Goal: Task Accomplishment & Management: Manage account settings

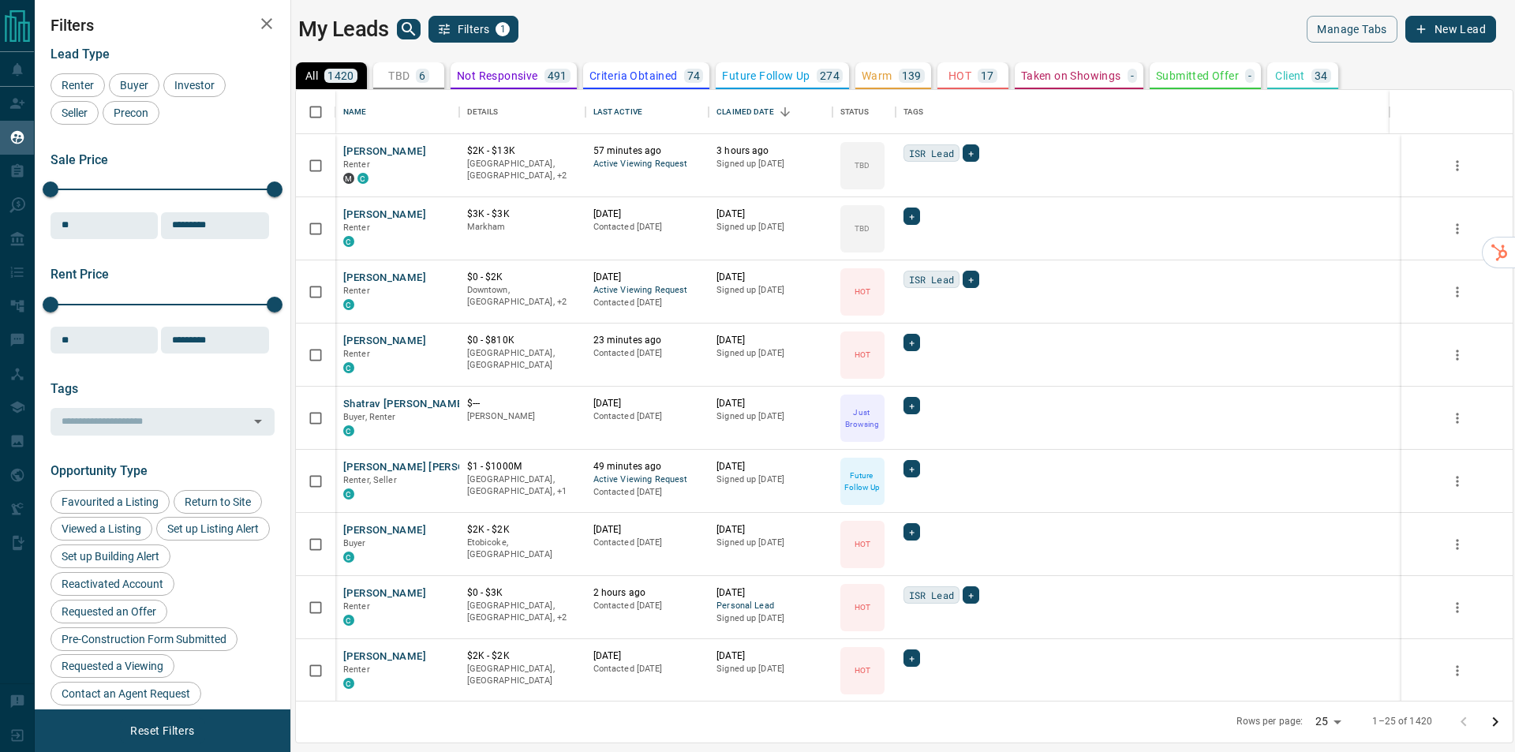
scroll to position [599, 1205]
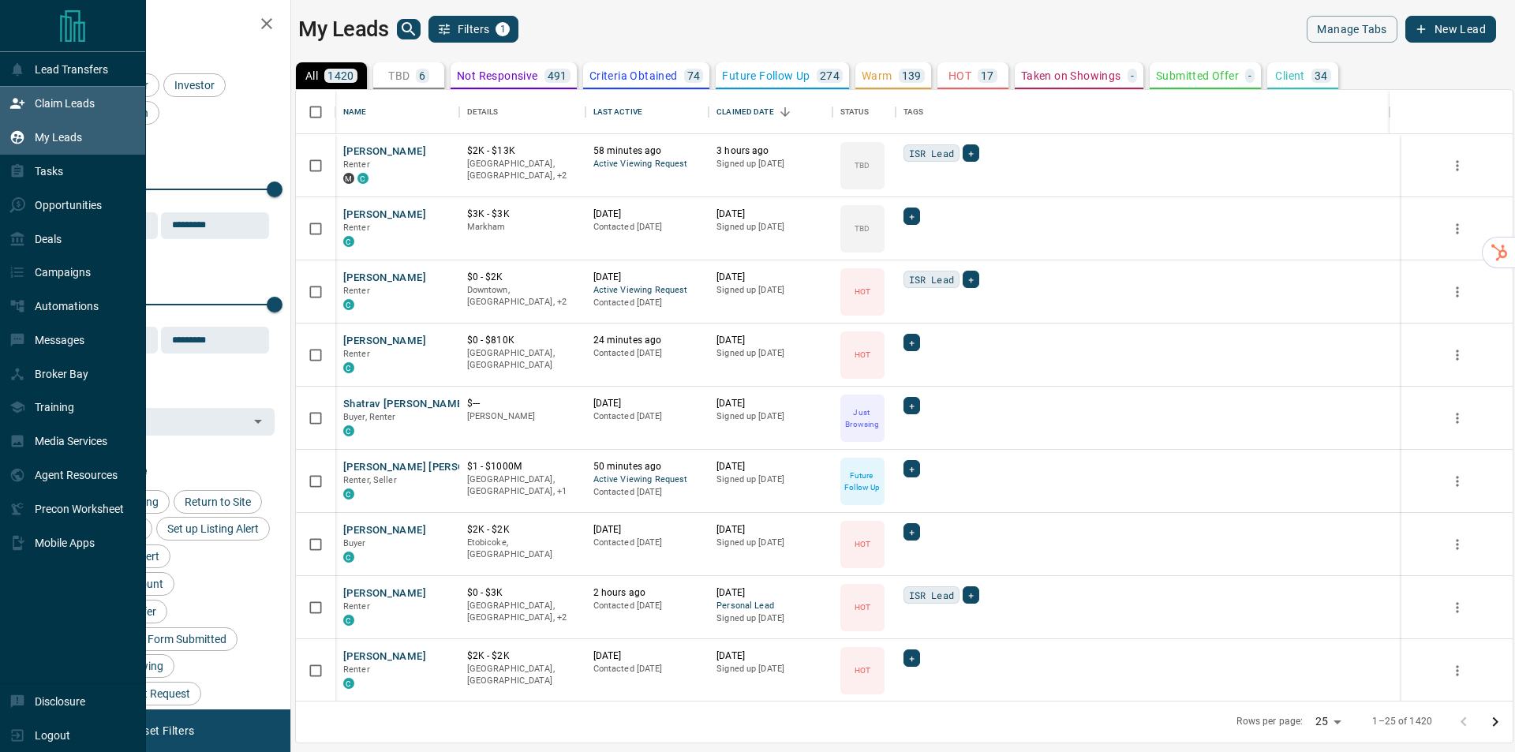
click at [53, 106] on p "Claim Leads" at bounding box center [65, 103] width 60 height 13
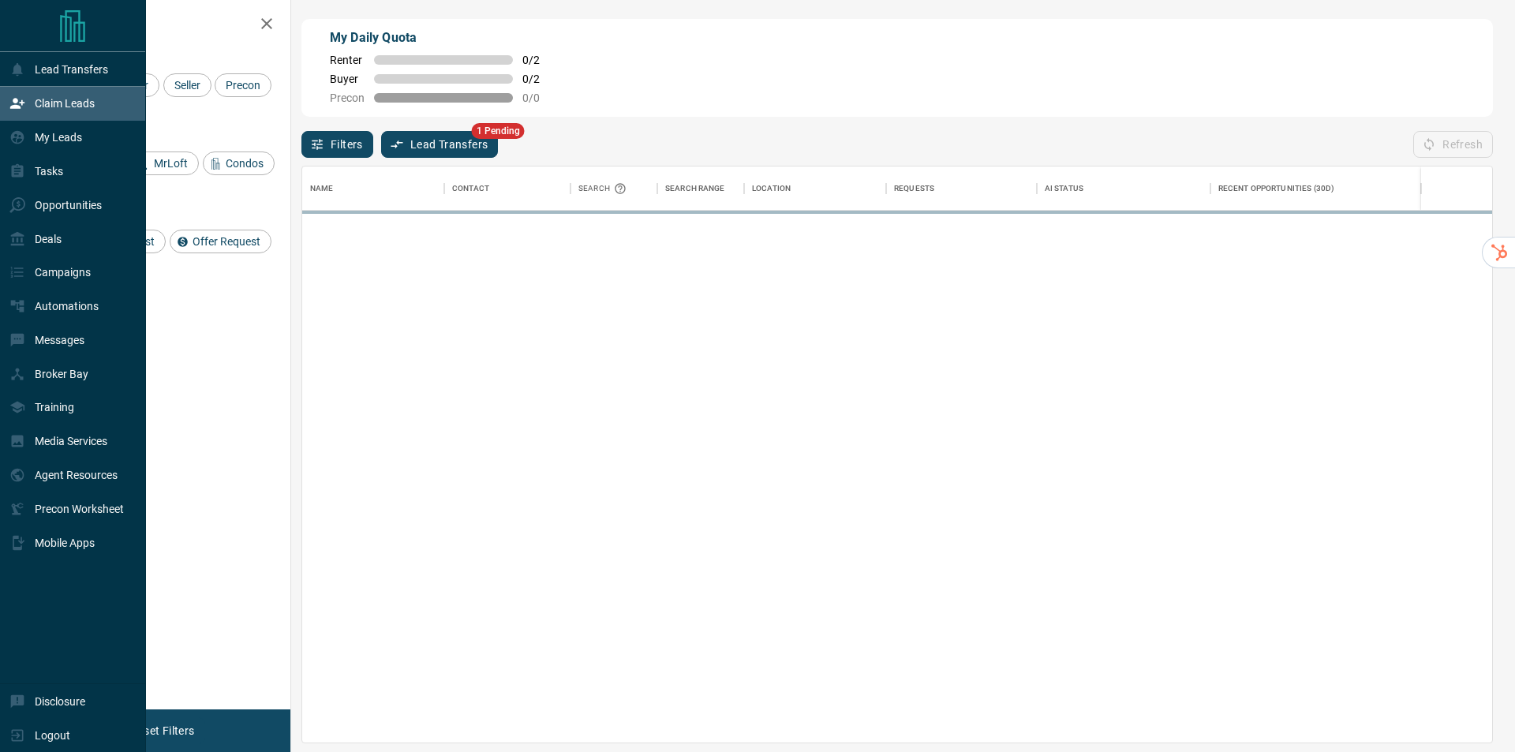
scroll to position [565, 1178]
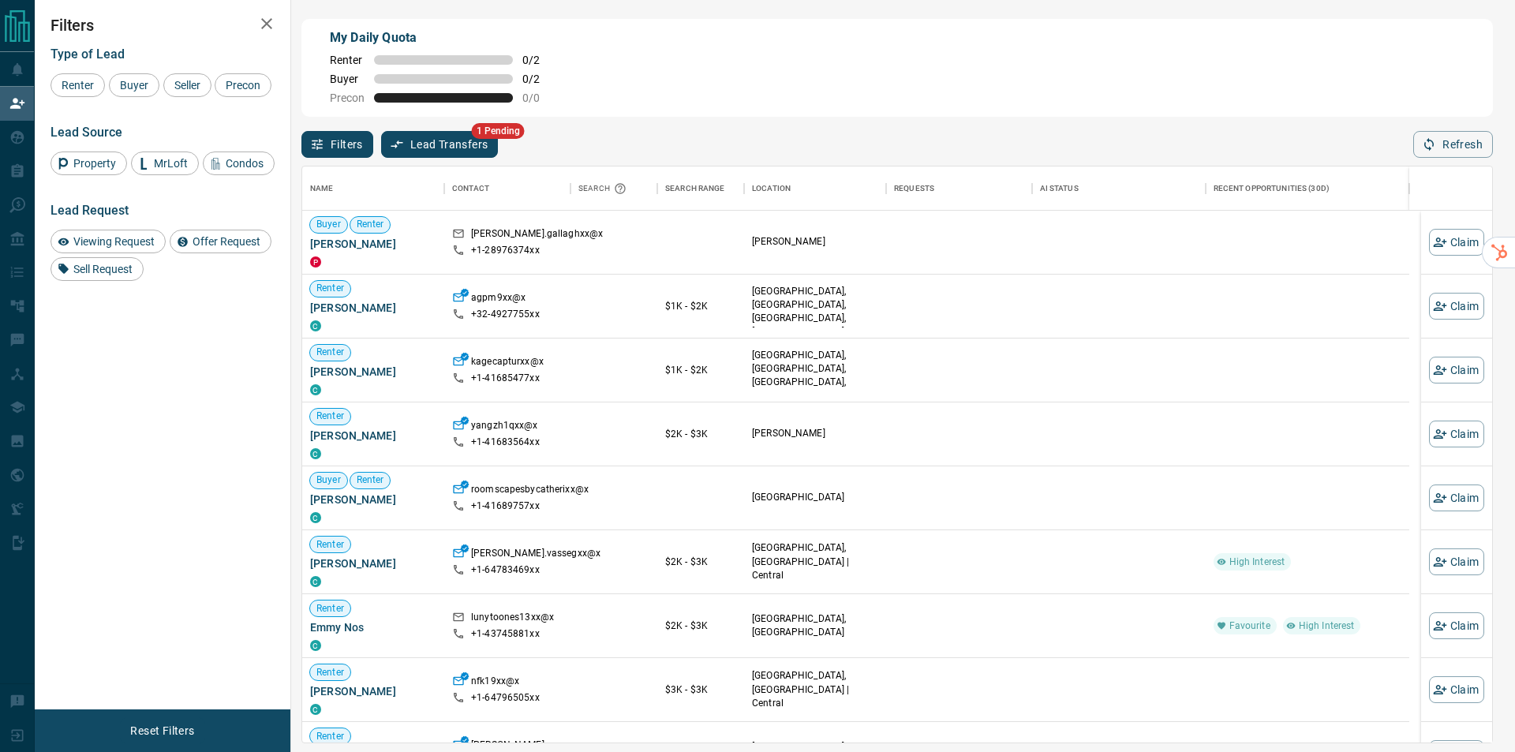
click at [409, 144] on button "Lead Transfers" at bounding box center [440, 144] width 118 height 27
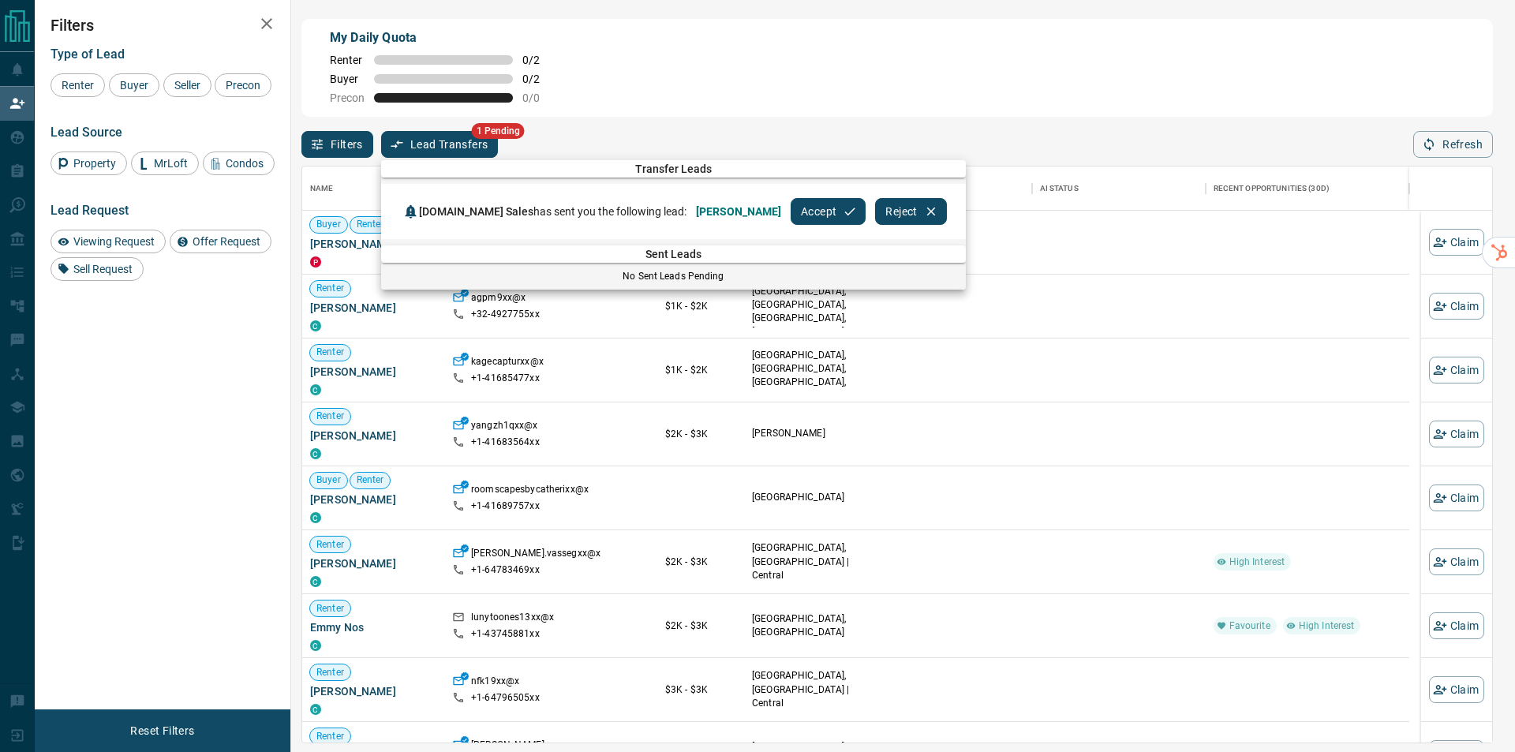
click at [791, 208] on button "Accept" at bounding box center [828, 211] width 75 height 27
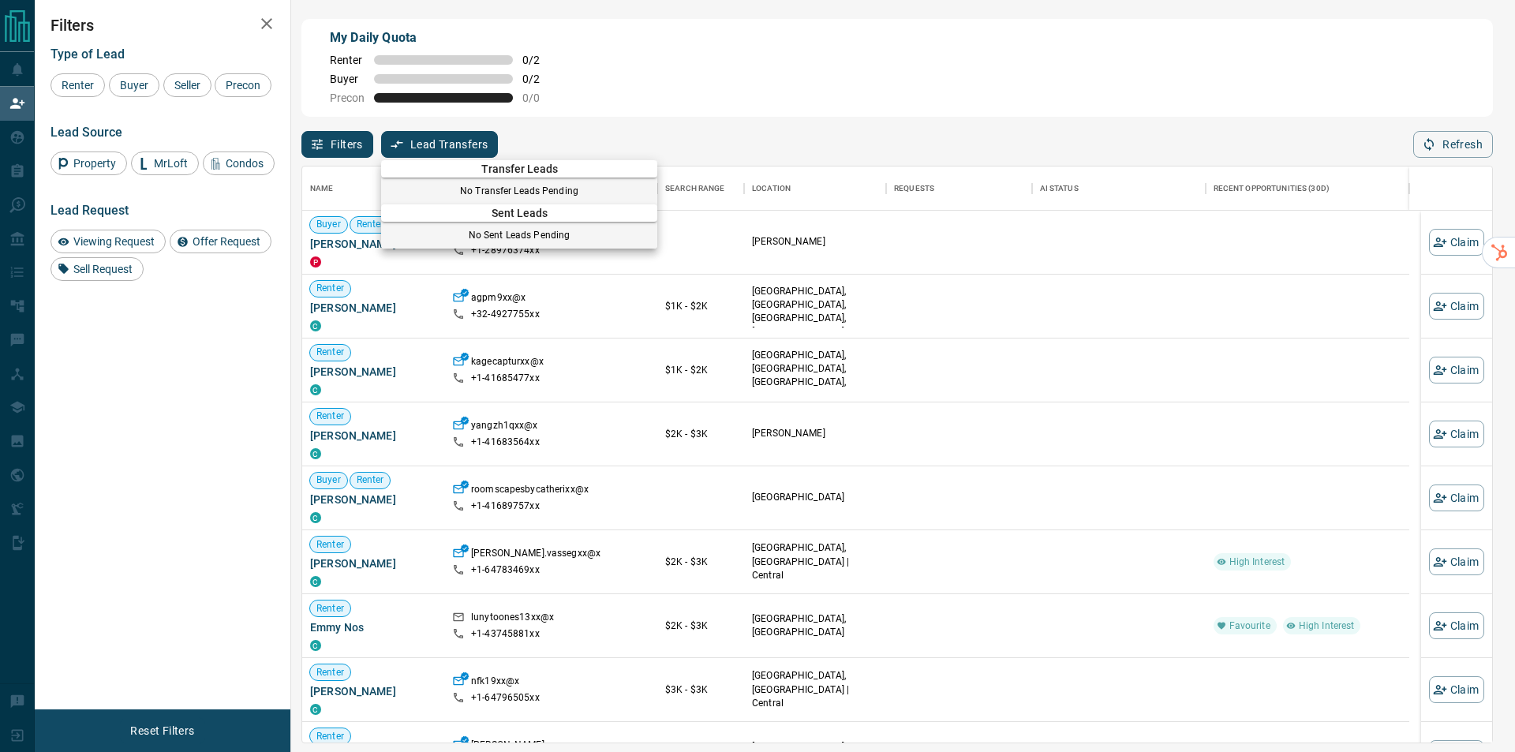
click at [156, 330] on div at bounding box center [757, 376] width 1515 height 752
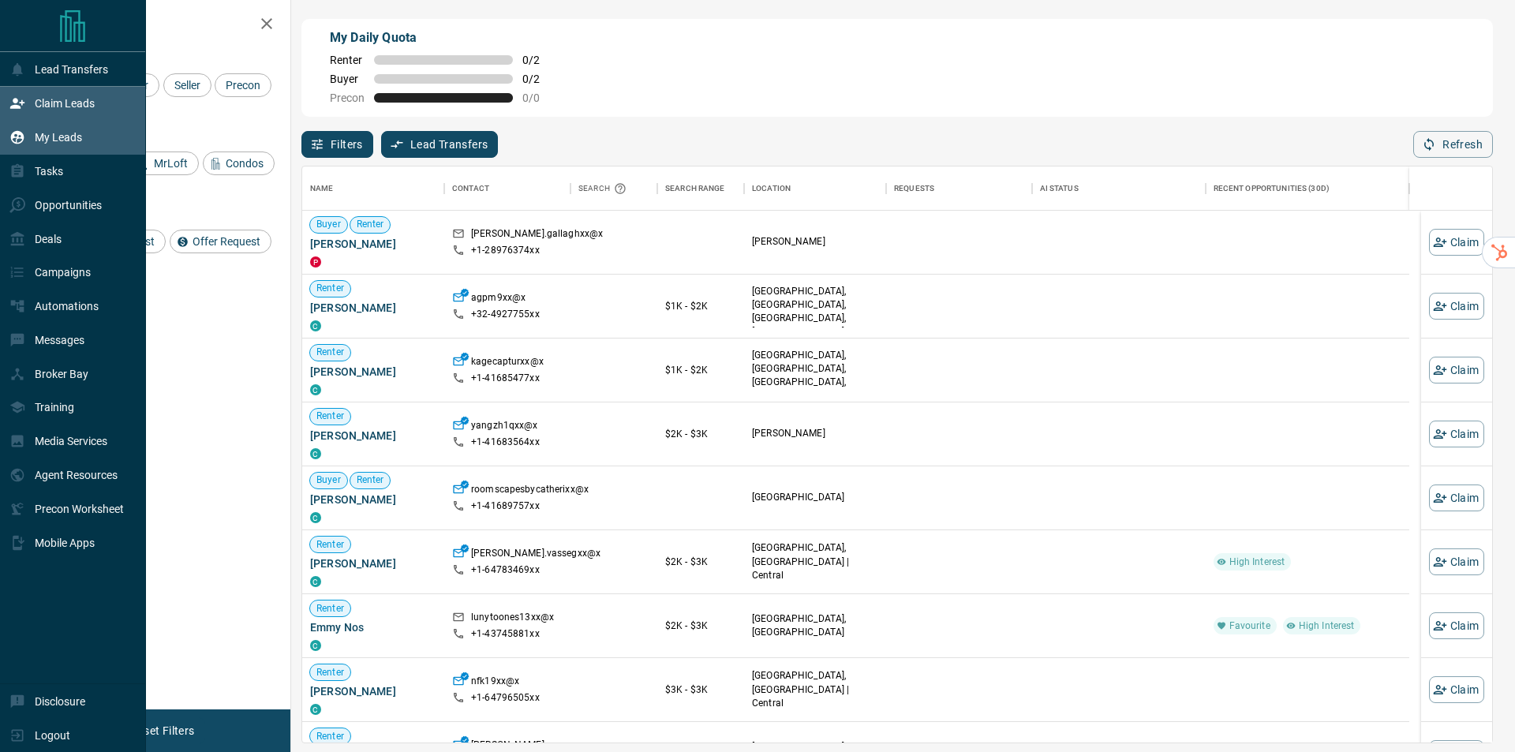
click at [62, 129] on div "My Leads" at bounding box center [45, 138] width 73 height 26
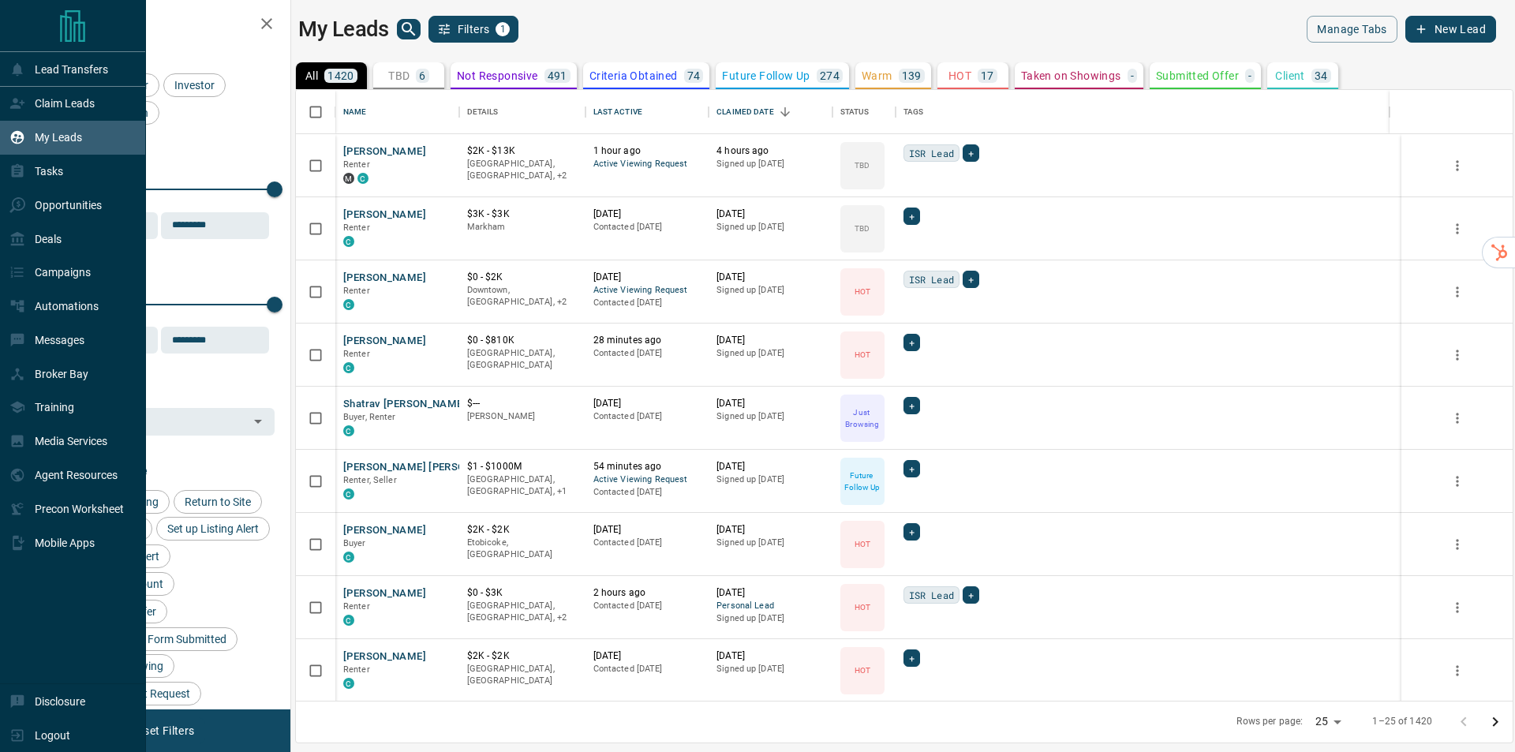
scroll to position [599, 1205]
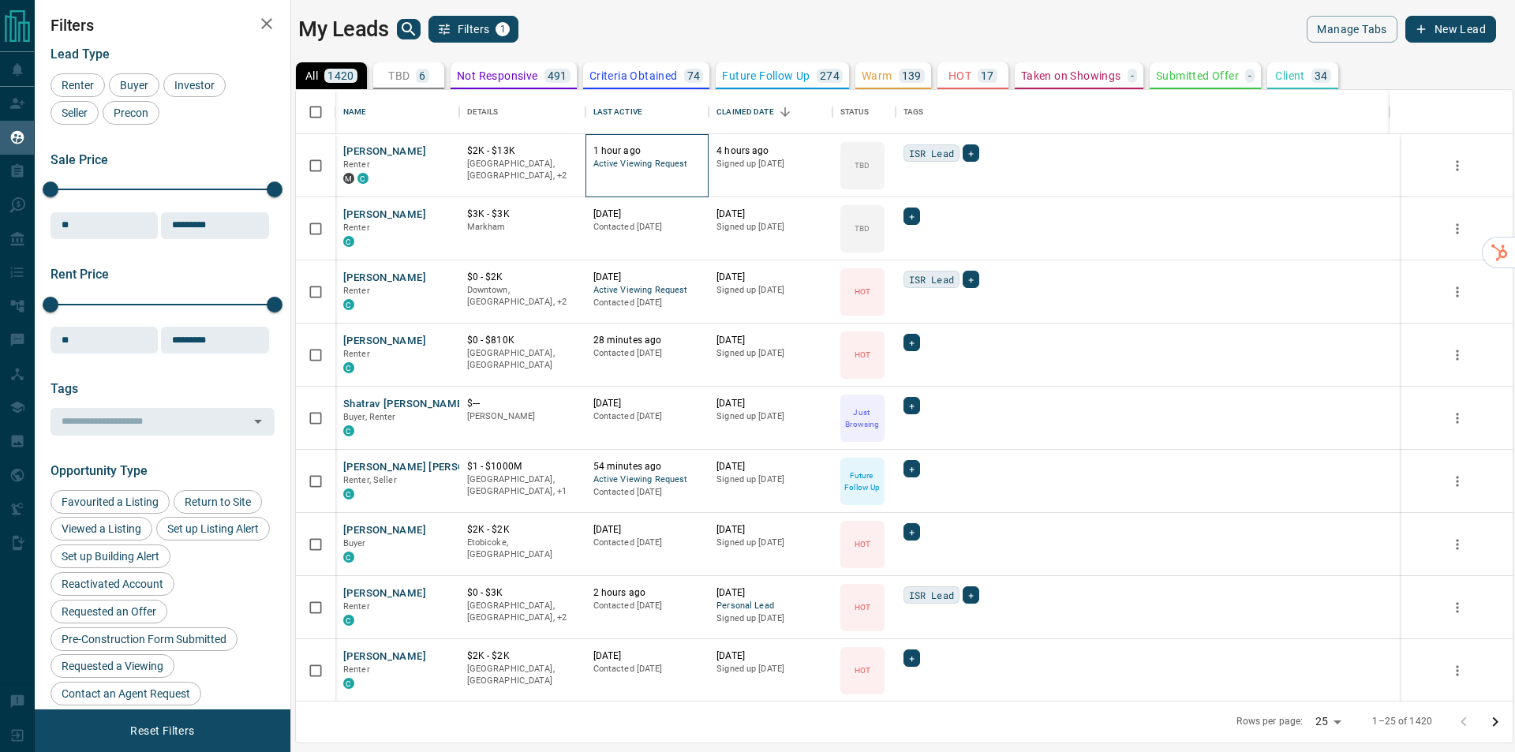
click at [646, 170] on span "Active Viewing Request" at bounding box center [647, 164] width 108 height 13
click at [645, 163] on span "Active Viewing Request" at bounding box center [647, 164] width 108 height 13
click at [623, 155] on p "1 hour ago" at bounding box center [647, 150] width 108 height 13
click at [403, 147] on button "Ally Thomson" at bounding box center [384, 151] width 83 height 15
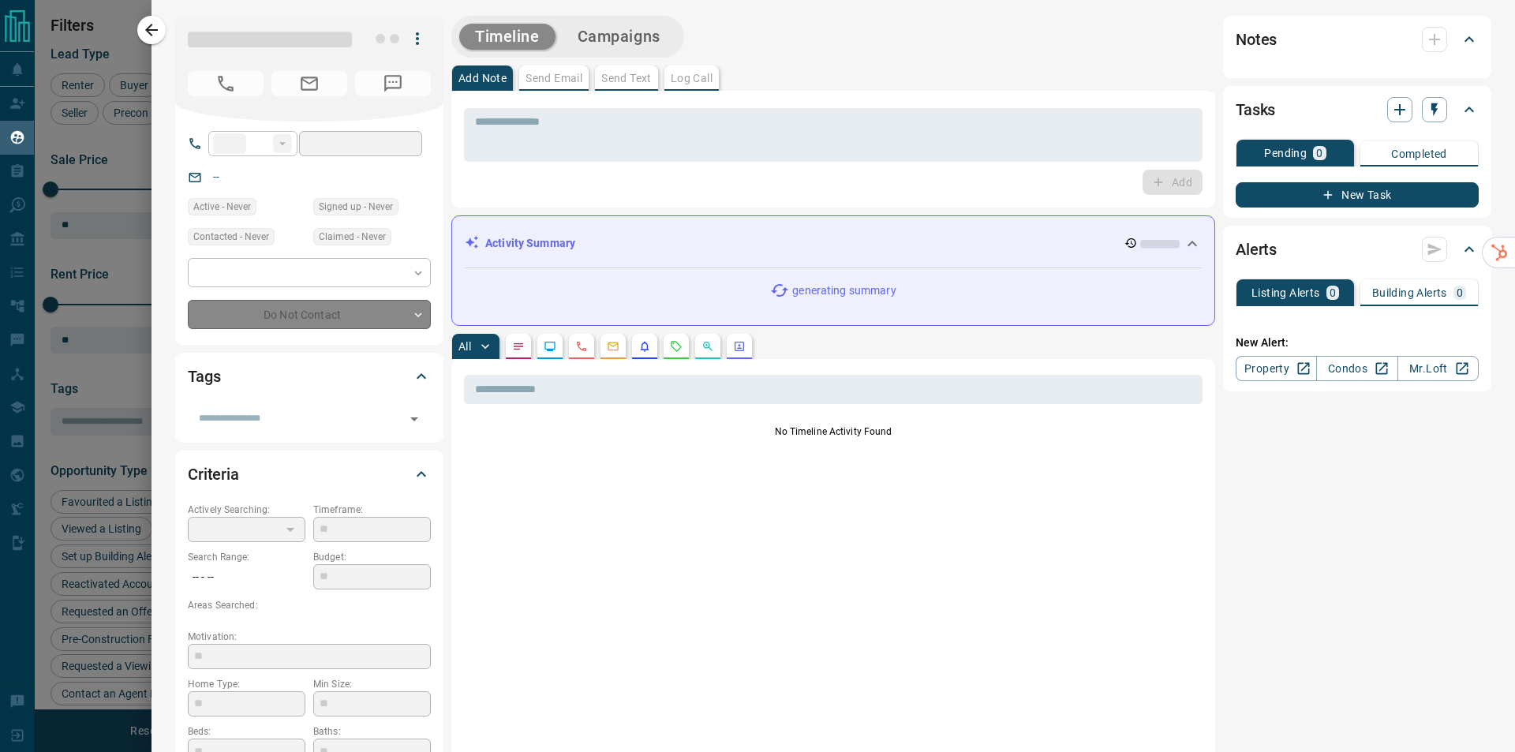
type input "**"
type input "**********"
type input "**"
type input "*******"
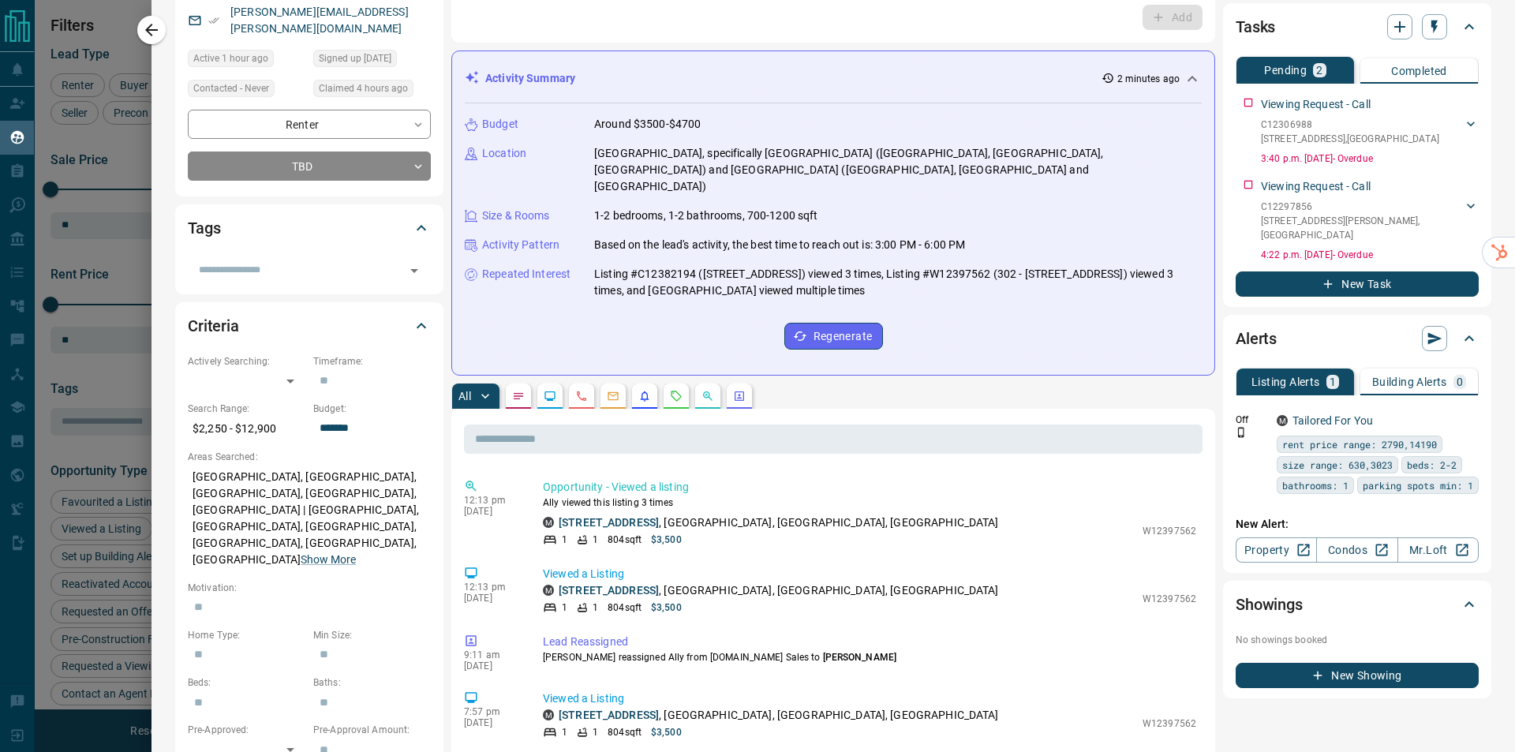
scroll to position [53, 0]
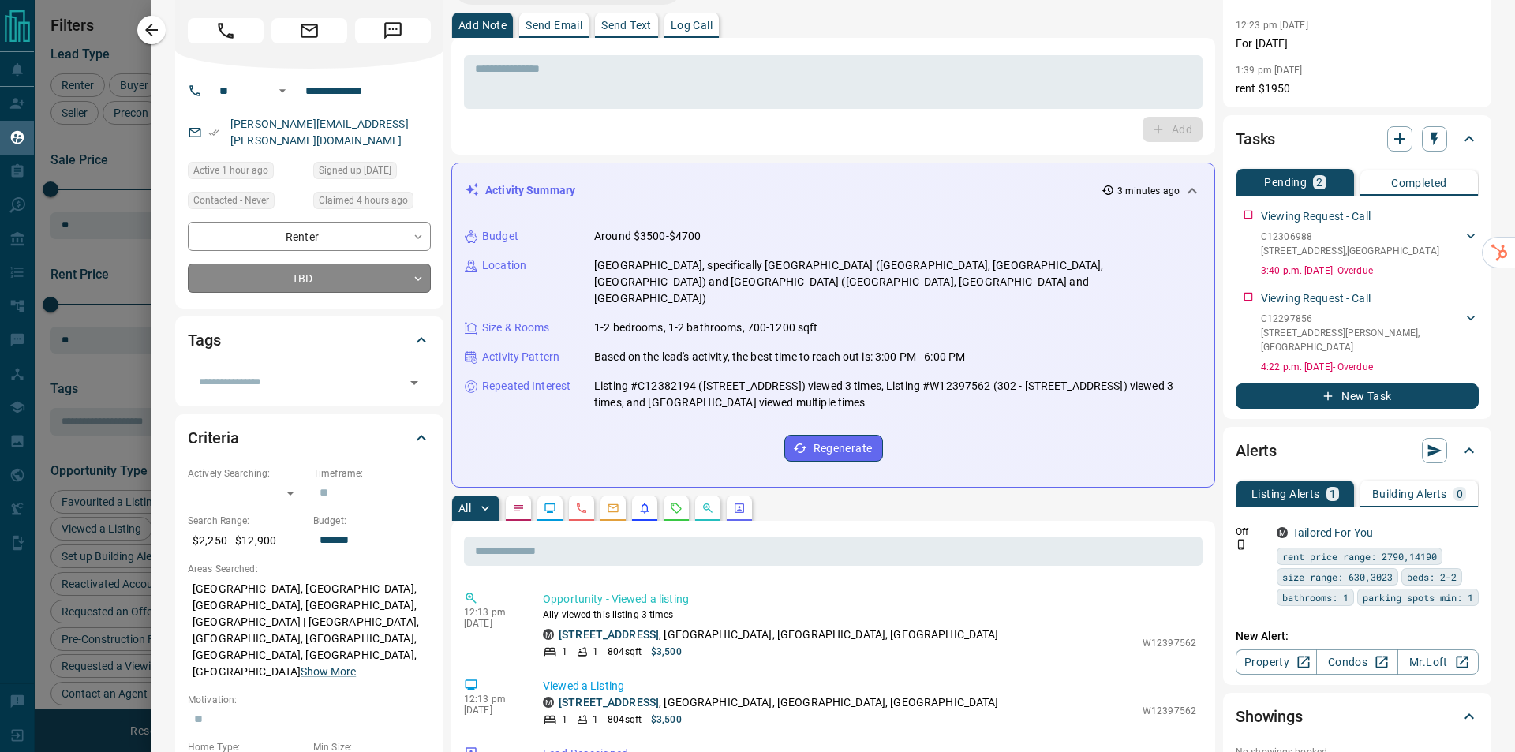
click at [371, 253] on body "Lead Transfers Claim Leads My Leads Tasks Opportunities Deals Campaigns Automat…" at bounding box center [757, 366] width 1515 height 732
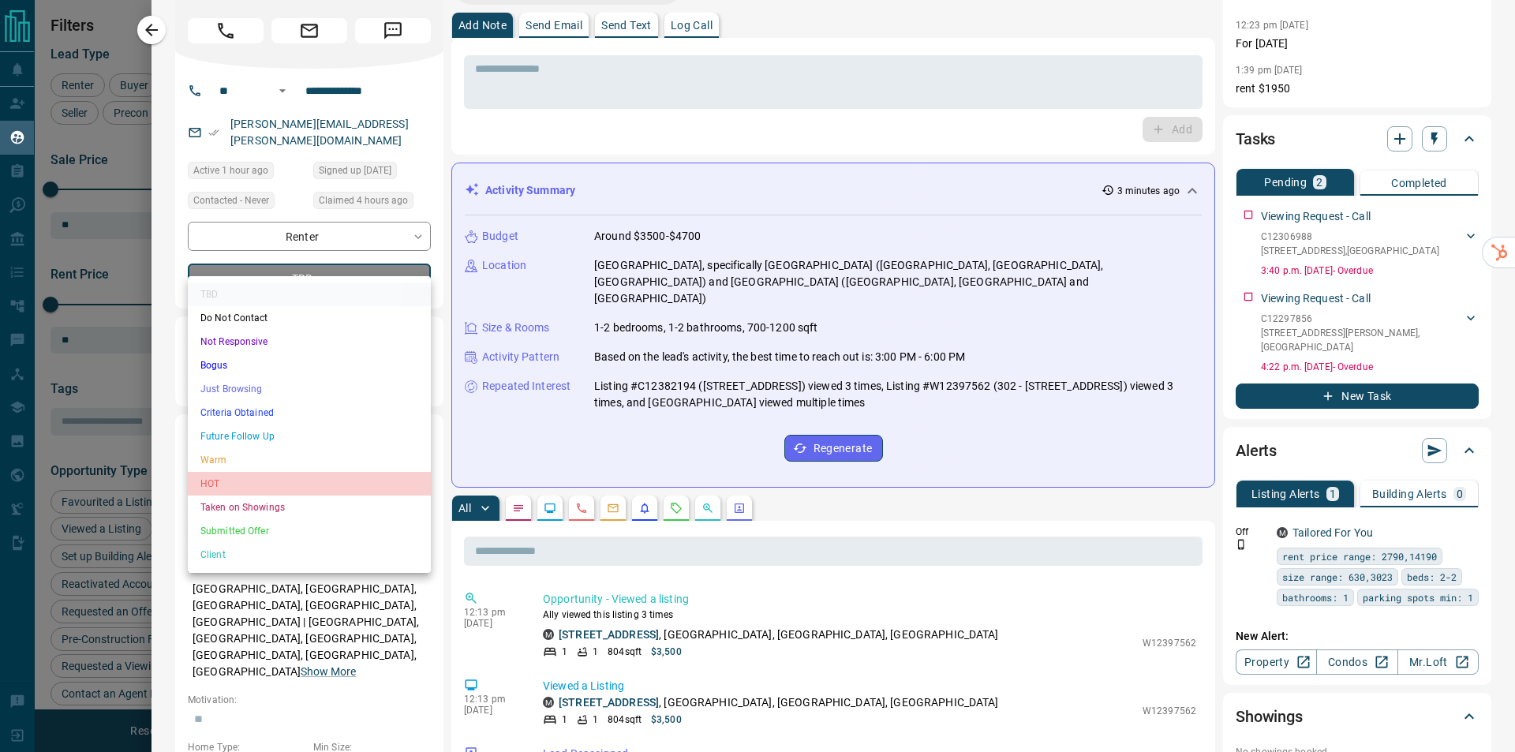
click at [273, 483] on li "HOT" at bounding box center [309, 484] width 243 height 24
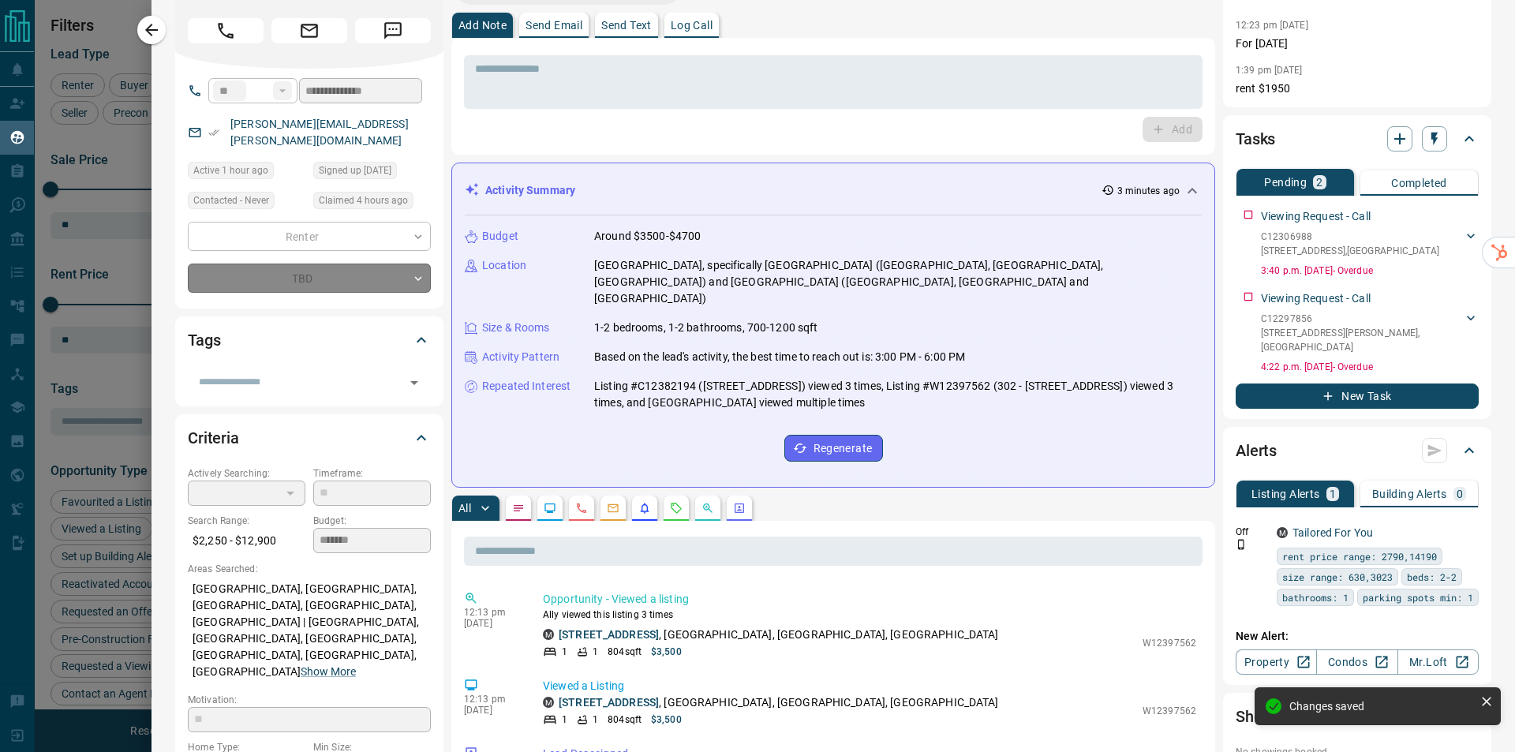
type input "*"
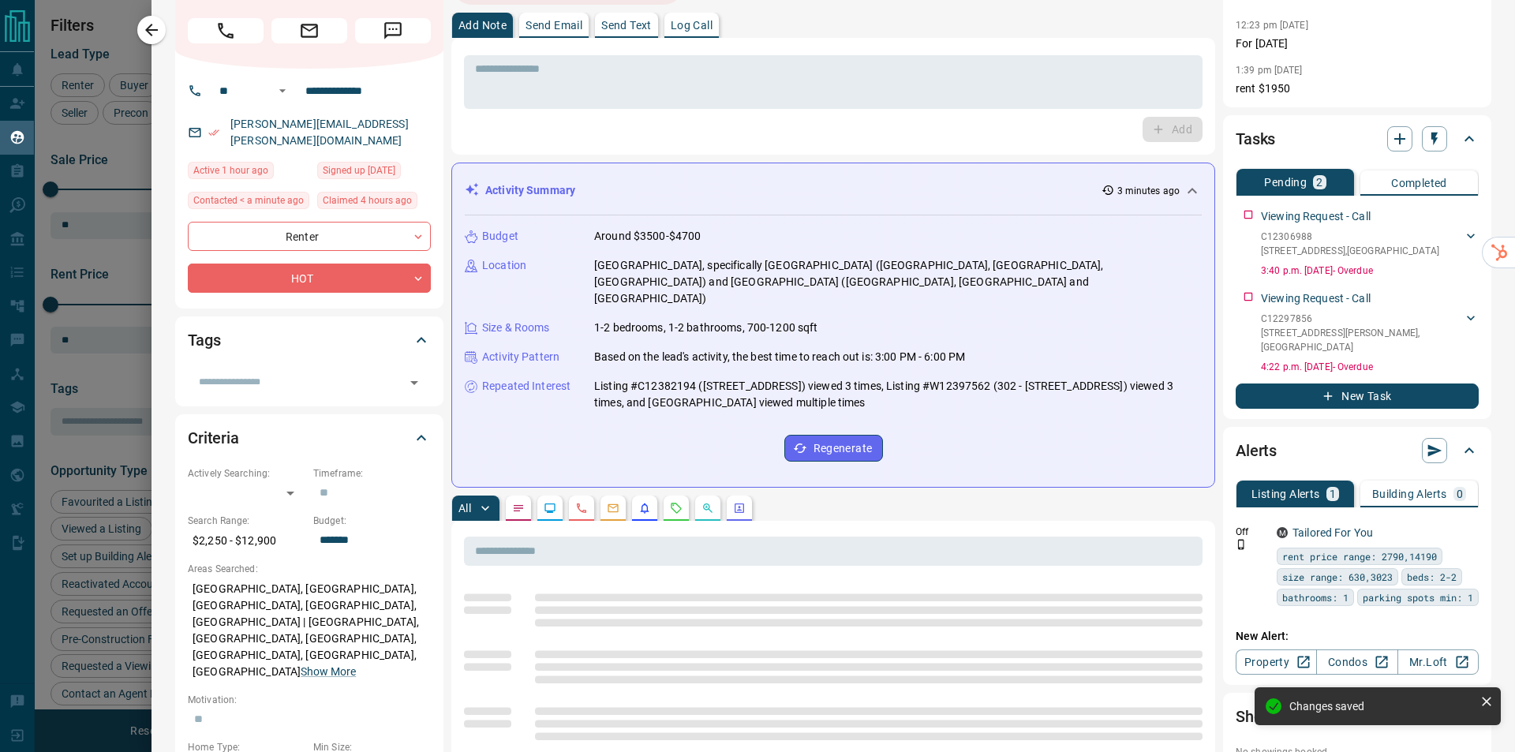
click at [627, 17] on button "Send Text" at bounding box center [626, 25] width 63 height 25
